Goal: Information Seeking & Learning: Find specific fact

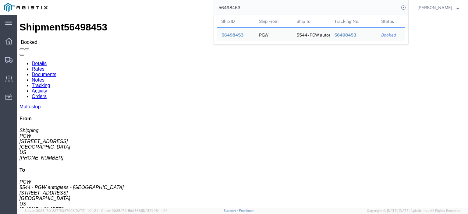
drag, startPoint x: 265, startPoint y: 9, endPoint x: 190, endPoint y: 2, distance: 75.0
click at [194, 7] on div "56498453 Ship ID Ship From Ship To Tracking Nu. Status Ship ID 56498453 Ship Fr…" at bounding box center [230, 7] width 357 height 15
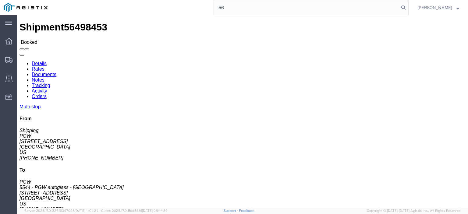
type input "5"
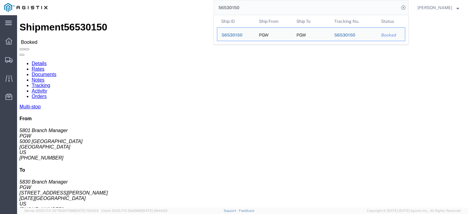
drag, startPoint x: 48, startPoint y: 70, endPoint x: 4, endPoint y: 72, distance: 44.9
click div "Ship From PGW (5801 Branch Manager) [STREET_ADDRESS] [PHONE_NUMBER] [EMAIL_ADDR…"
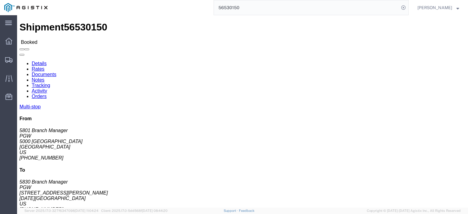
copy address "5000 [GEOGRAPHIC_DATA]"
drag, startPoint x: 126, startPoint y: 70, endPoint x: 87, endPoint y: 72, distance: 39.4
click div "Ship To PGW (5830 Branch Manager) [STREET_ADDRESS][PERSON_NAME][DATE] [PHONE_NU…"
drag, startPoint x: 91, startPoint y: 72, endPoint x: 119, endPoint y: 74, distance: 27.2
click address "PGW (5830 Branch Manager) [STREET_ADDRESS][PERSON_NAME][DATE] [PHONE_NUMBER] [E…"
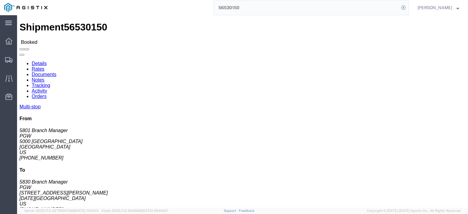
copy address "[STREET_ADDRESS][PERSON_NAME]"
drag, startPoint x: 101, startPoint y: 63, endPoint x: 87, endPoint y: 60, distance: 13.9
click div "Ship To PGW (5830 Branch Manager) [STREET_ADDRESS][PERSON_NAME][DATE] [PHONE_NU…"
copy address "PGW (5830 Branch Manager) 5830"
drag, startPoint x: 133, startPoint y: 79, endPoint x: 86, endPoint y: 78, distance: 47.3
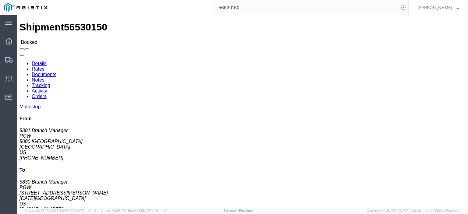
click div "Ship To PGW (5830 Branch Manager) [STREET_ADDRESS][PERSON_NAME][DATE] [PHONE_NU…"
copy address "[DATE][GEOGRAPHIC_DATA]"
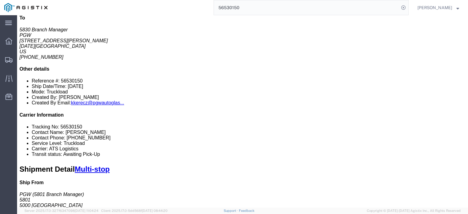
scroll to position [122, 0]
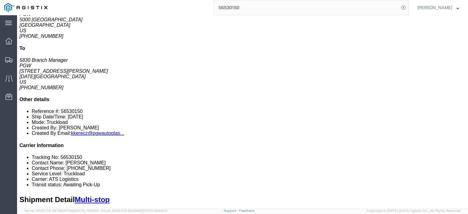
drag, startPoint x: 123, startPoint y: 58, endPoint x: 68, endPoint y: 60, distance: 55.2
click td "PGW [STREET_ADDRESS][PERSON_NAME]"
copy div "[STREET_ADDRESS][PERSON_NAME]"
click div "PGW"
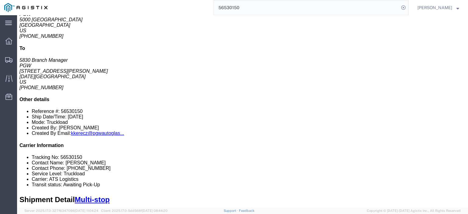
copy div "PGW"
drag, startPoint x: 158, startPoint y: 57, endPoint x: 126, endPoint y: 61, distance: 32.6
click td "PGW [STREET_ADDRESS][PERSON_NAME]"
copy div "[GEOGRAPHIC_DATA], [GEOGRAPHIC_DATA], 78041"
drag, startPoint x: 266, startPoint y: 58, endPoint x: 205, endPoint y: 61, distance: 61.0
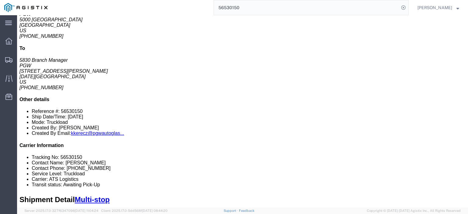
click div "Email: [EMAIL_ADDRESS][DOMAIN_NAME]"
copy div "[EMAIL_ADDRESS][DOMAIN_NAME]"
drag, startPoint x: 238, startPoint y: 52, endPoint x: 215, endPoint y: 55, distance: 22.8
click div "Phone Nu.: [PHONE_NUMBER]"
copy div "[PHONE_NUMBER]"
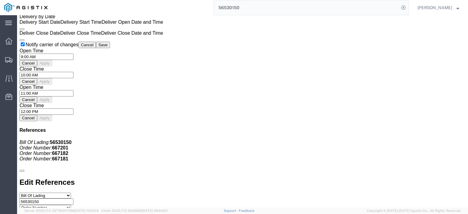
scroll to position [518, 0]
click link "Rates"
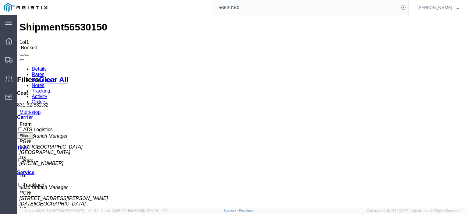
click at [45, 83] on link "Notes" at bounding box center [38, 85] width 13 height 5
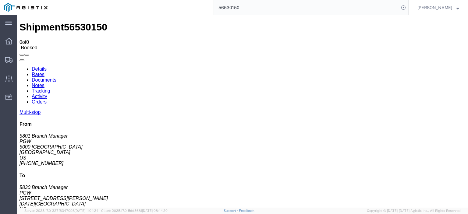
click at [72, 27] on span "56530150" at bounding box center [85, 27] width 43 height 11
copy span "56530150"
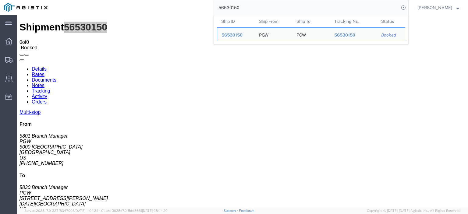
drag, startPoint x: 267, startPoint y: 12, endPoint x: 130, endPoint y: -8, distance: 138.6
click at [130, 0] on html "main_menu Created with Sketch. Collapse Menu Dashboard Shipments Traffic Resour…" at bounding box center [234, 107] width 468 height 214
paste input "9539"
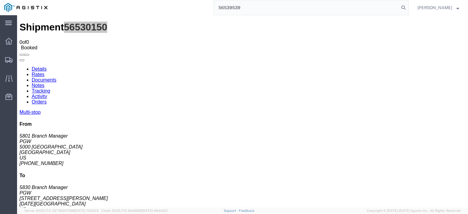
type input "56539539"
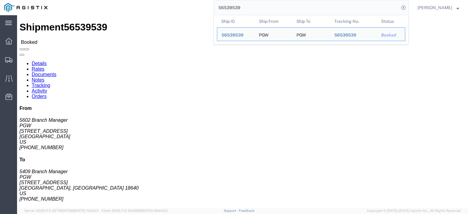
drag, startPoint x: 34, startPoint y: 71, endPoint x: 4, endPoint y: 71, distance: 30.2
click div "Ship From PGW (5602 Branch Manager) [STREET_ADDRESS] [PHONE_NUMBER] [EMAIL_ADDR…"
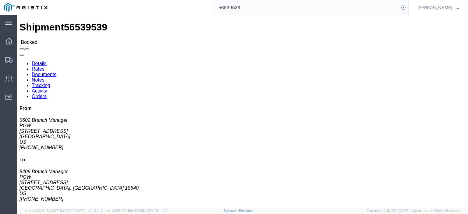
drag, startPoint x: 109, startPoint y: 71, endPoint x: 87, endPoint y: 71, distance: 21.9
click div "Ship To PGW (5409 Branch Manager) [STREET_ADDRESS] [PHONE_NUMBER] [EMAIL_ADDRES…"
click link "Notes"
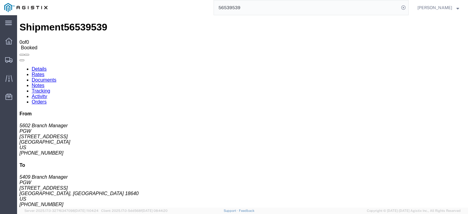
click at [34, 66] on link "Details" at bounding box center [39, 68] width 15 height 5
click link "Rates"
